Goal: Task Accomplishment & Management: Use online tool/utility

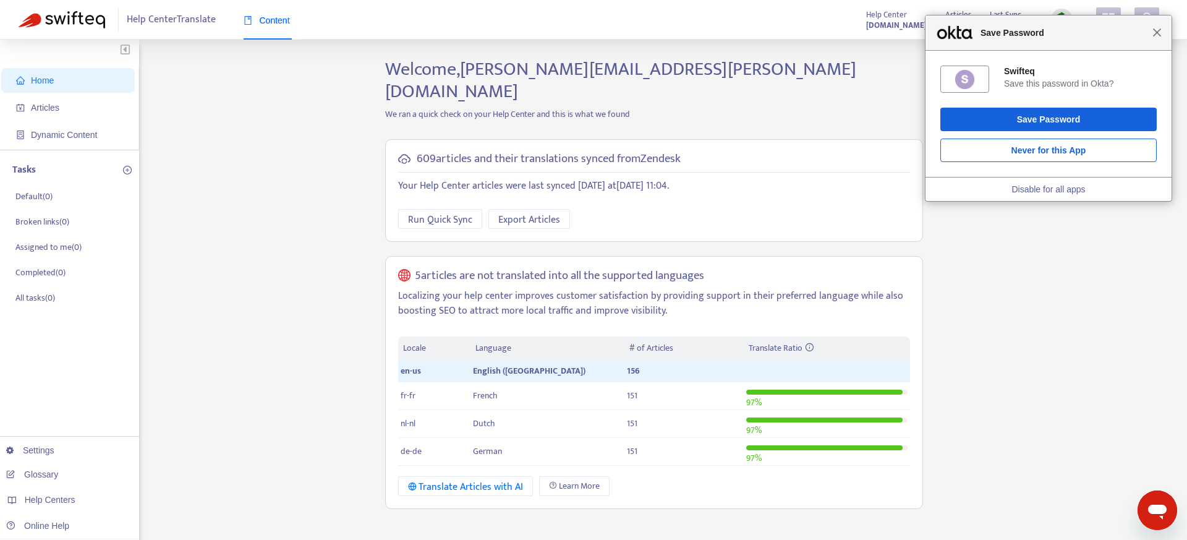
click at [1158, 32] on span "Close" at bounding box center [1157, 32] width 9 height 9
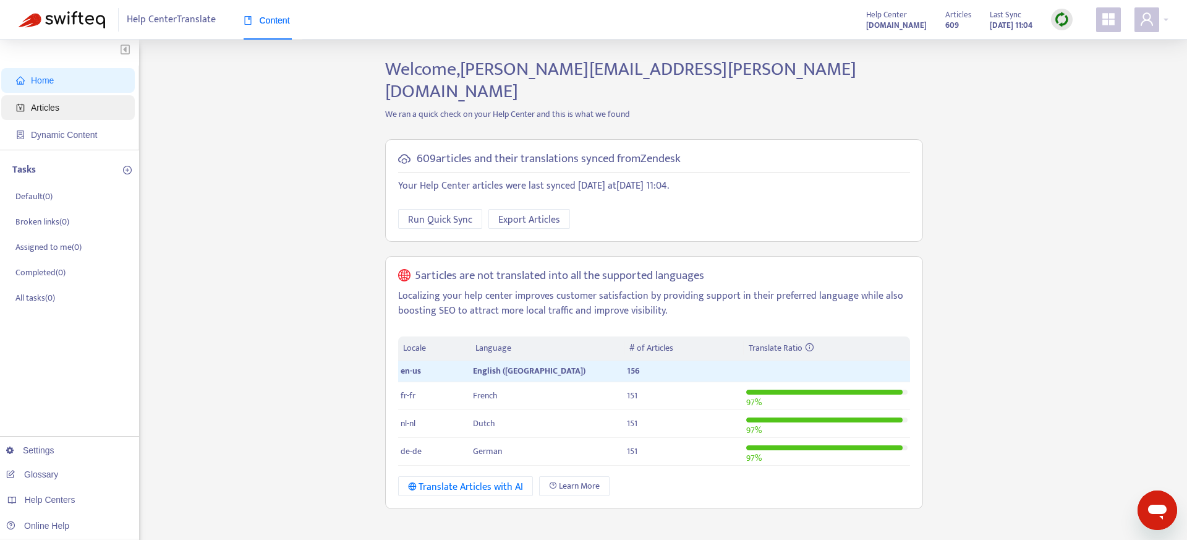
click at [80, 112] on span "Articles" at bounding box center [70, 107] width 109 height 25
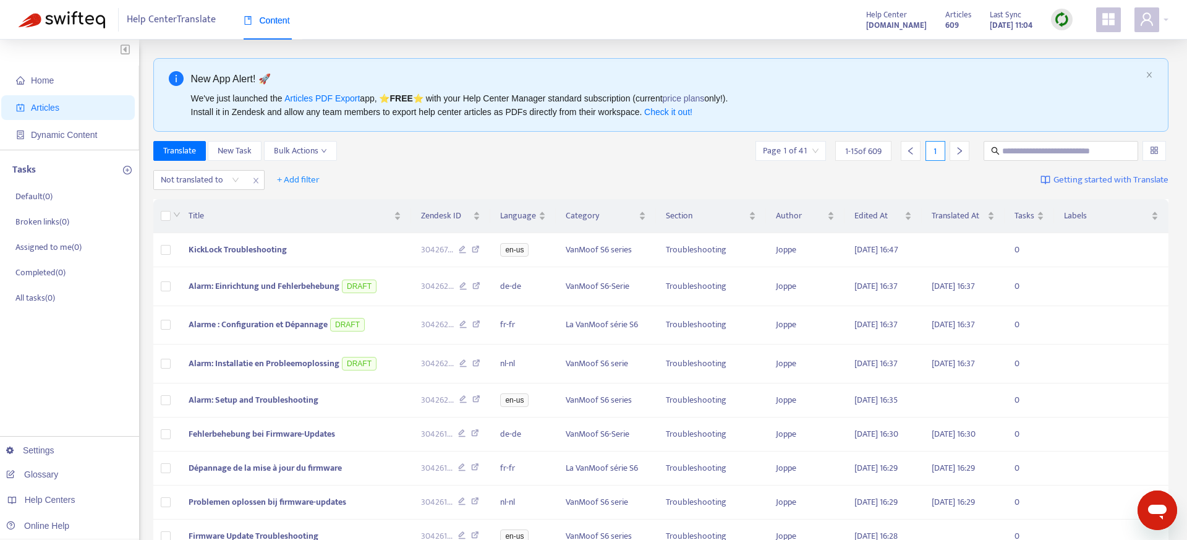
click at [1066, 14] on img at bounding box center [1061, 19] width 15 height 15
click at [1090, 67] on link "Full Sync" at bounding box center [1083, 65] width 45 height 14
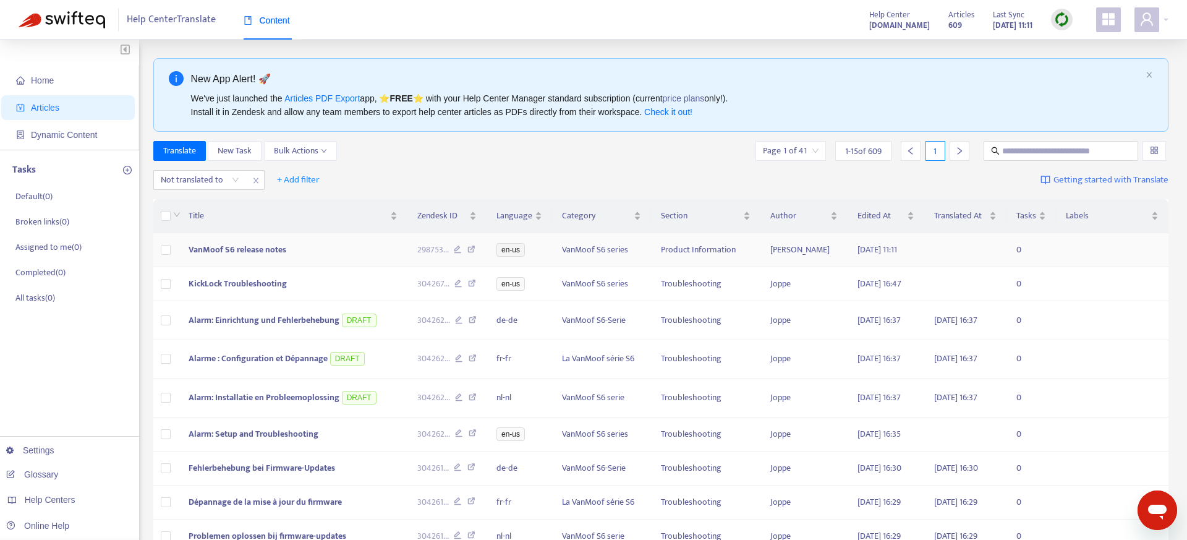
click at [245, 249] on span "VanMoof S6 release notes" at bounding box center [238, 249] width 98 height 14
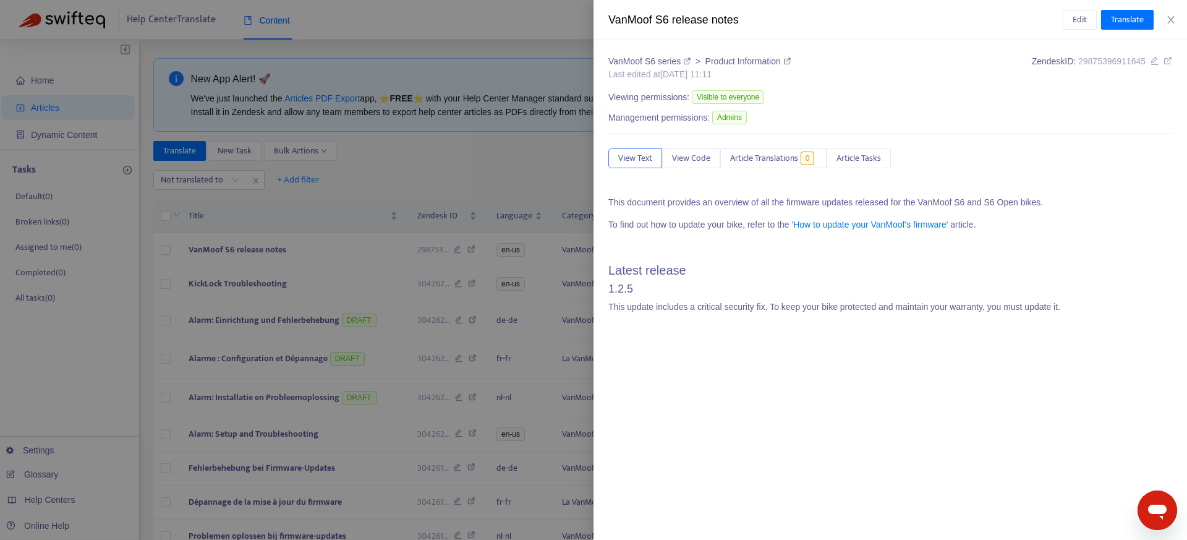
click at [398, 158] on div at bounding box center [593, 270] width 1187 height 540
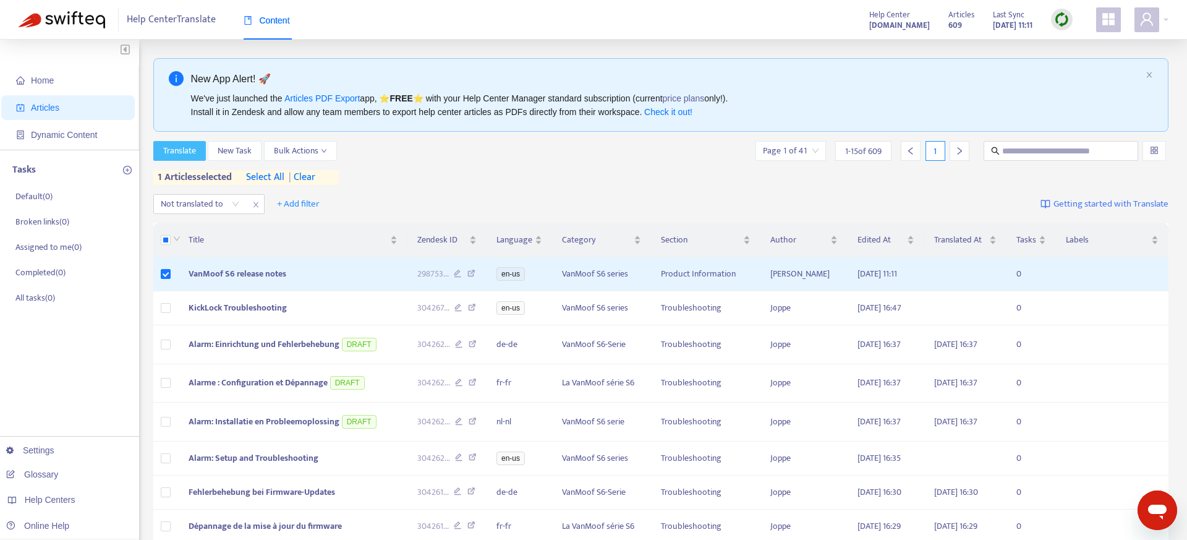
click at [175, 146] on span "Translate" at bounding box center [179, 151] width 33 height 14
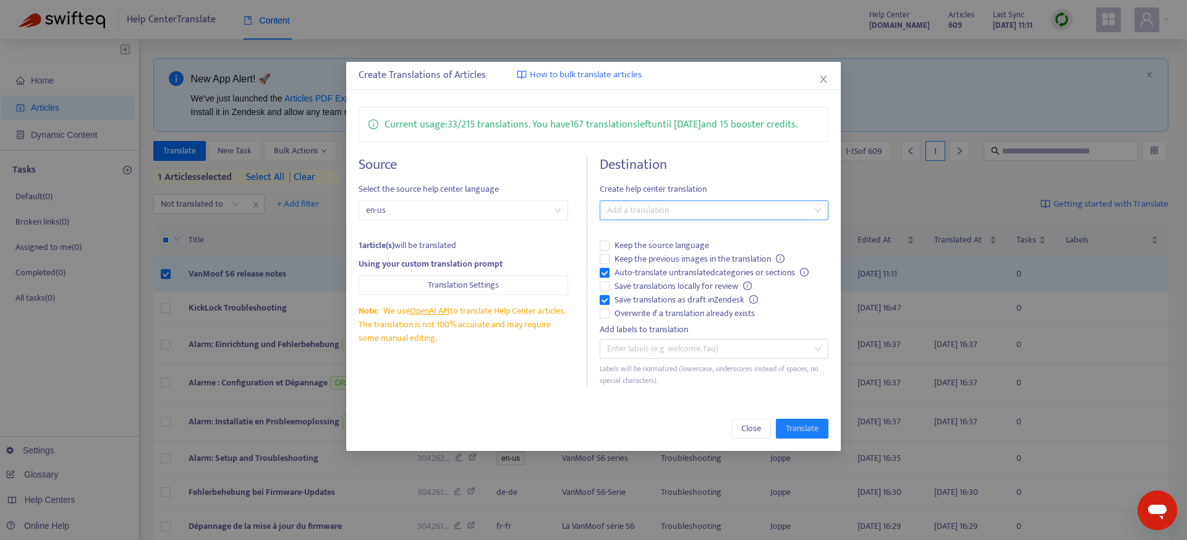
click at [717, 218] on div at bounding box center [708, 210] width 210 height 15
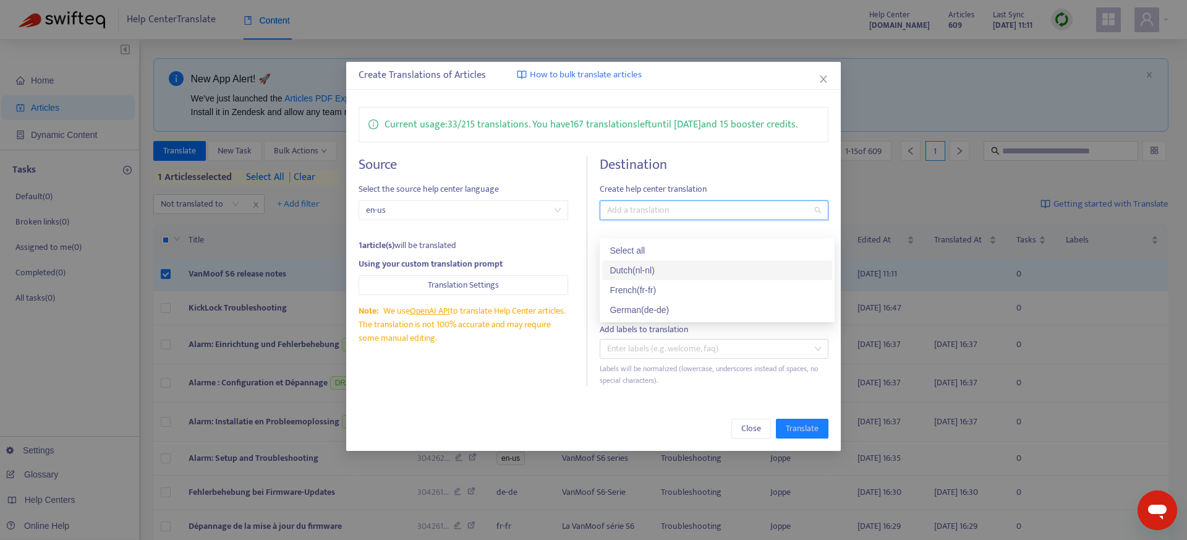
click at [691, 272] on div "Dutch ( nl-nl )" at bounding box center [717, 270] width 215 height 14
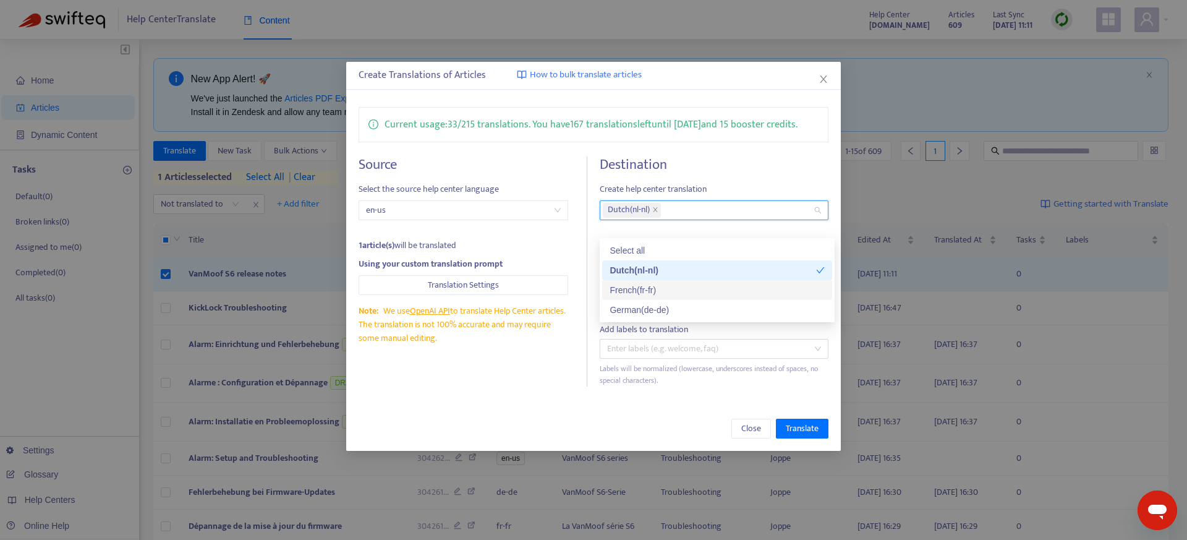
click at [686, 291] on div "French ( fr-fr )" at bounding box center [717, 290] width 215 height 14
click at [686, 304] on div "German ( de-de )" at bounding box center [717, 310] width 215 height 14
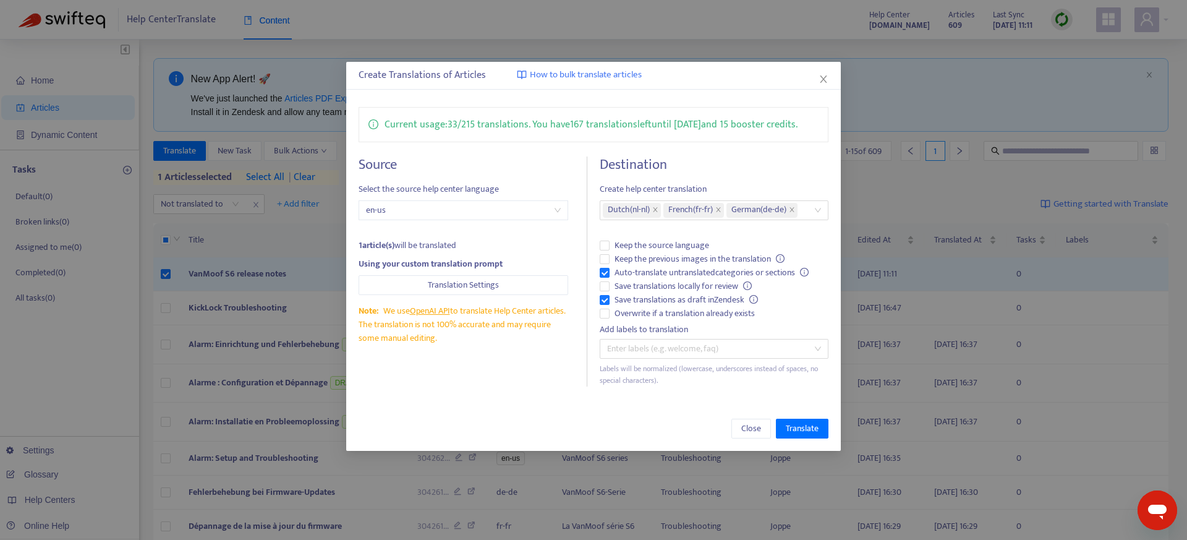
click at [733, 336] on div "Add labels to translation" at bounding box center [714, 330] width 229 height 14
click at [719, 307] on span "Save translations as draft in Zendesk" at bounding box center [686, 300] width 153 height 14
click at [806, 435] on span "Translate" at bounding box center [802, 429] width 33 height 14
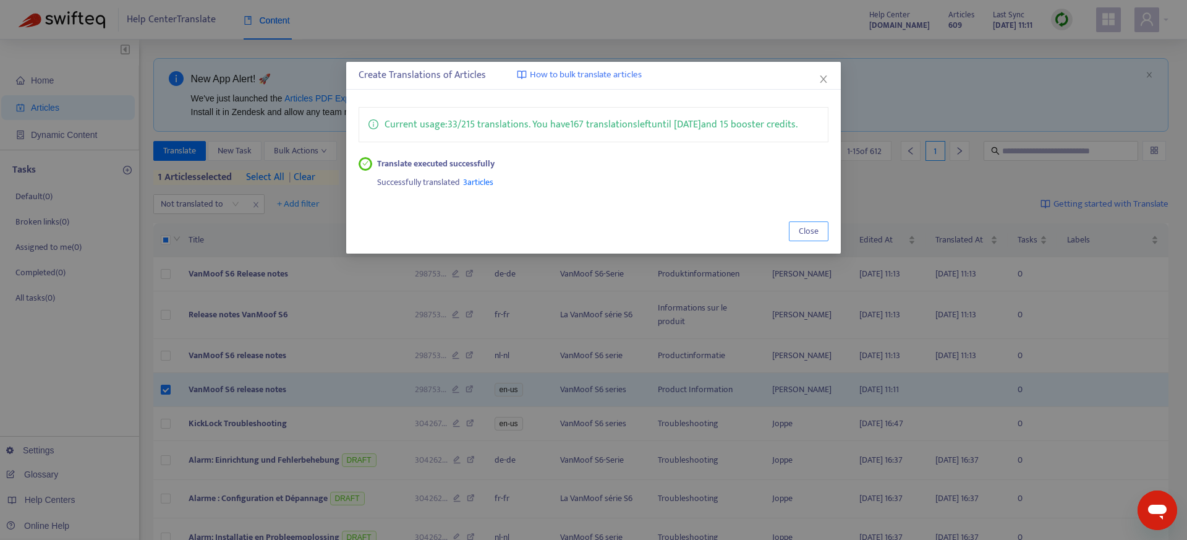
click at [815, 241] on button "Close" at bounding box center [809, 231] width 40 height 20
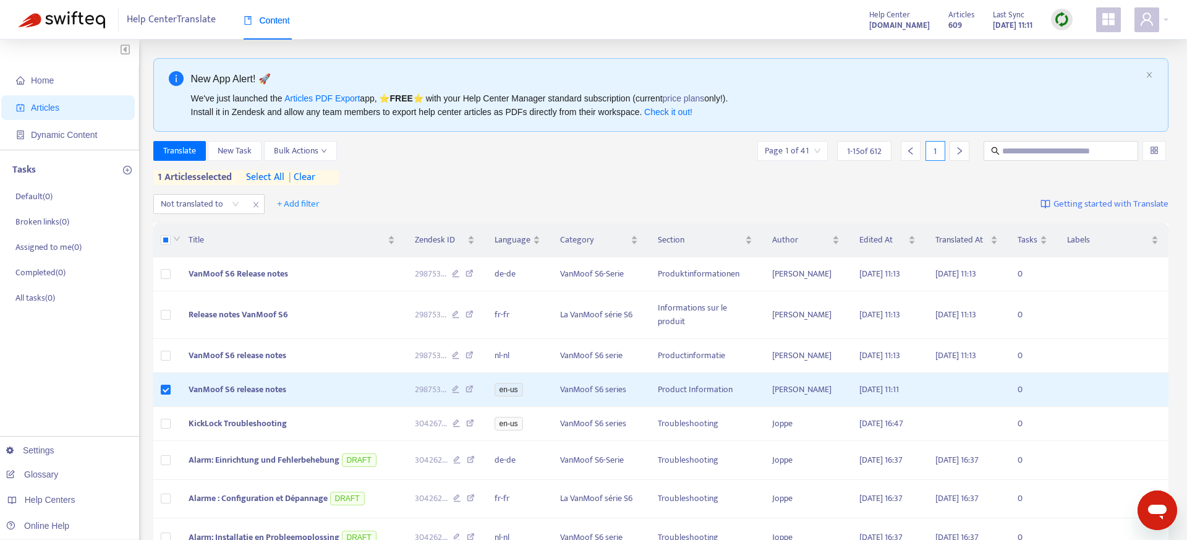
click at [1033, 62] on div "New App Alert! 🚀 We've just launched the Articles PDF Export app, ⭐ FREE ⭐️ wit…" at bounding box center [661, 95] width 1016 height 74
